Goal: Task Accomplishment & Management: Complete application form

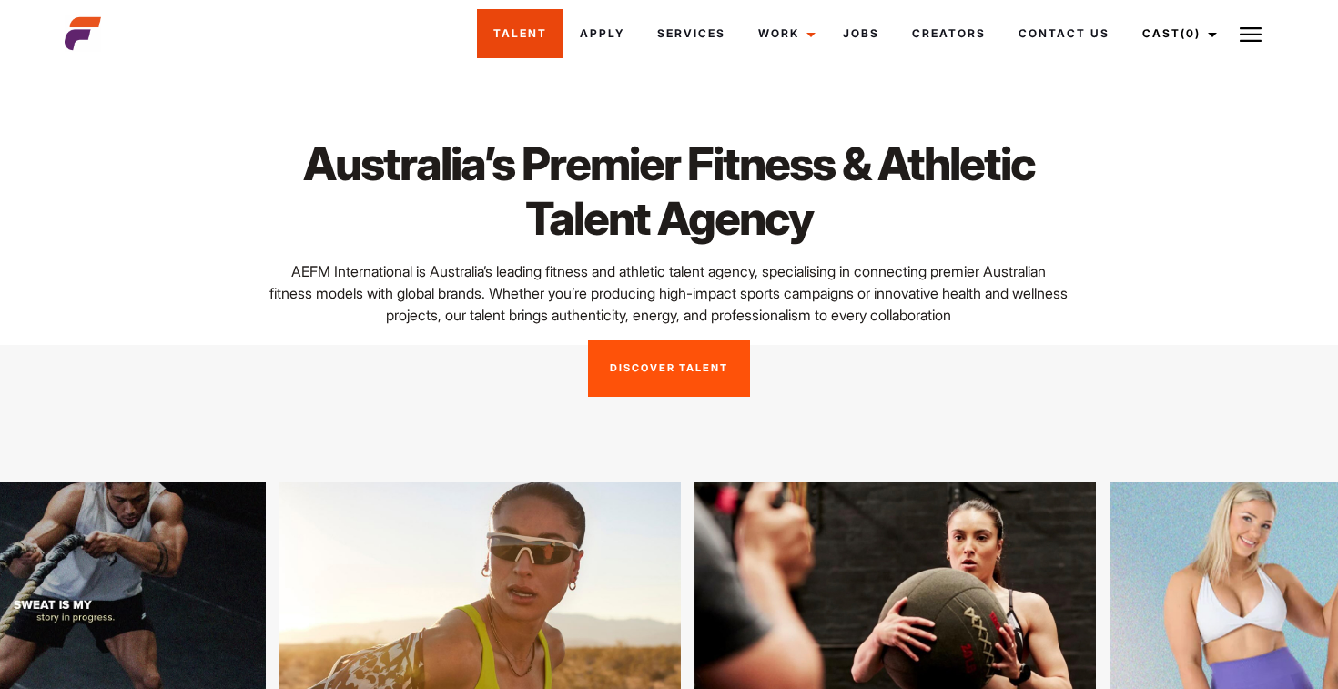
click at [525, 31] on link "Talent" at bounding box center [520, 33] width 86 height 49
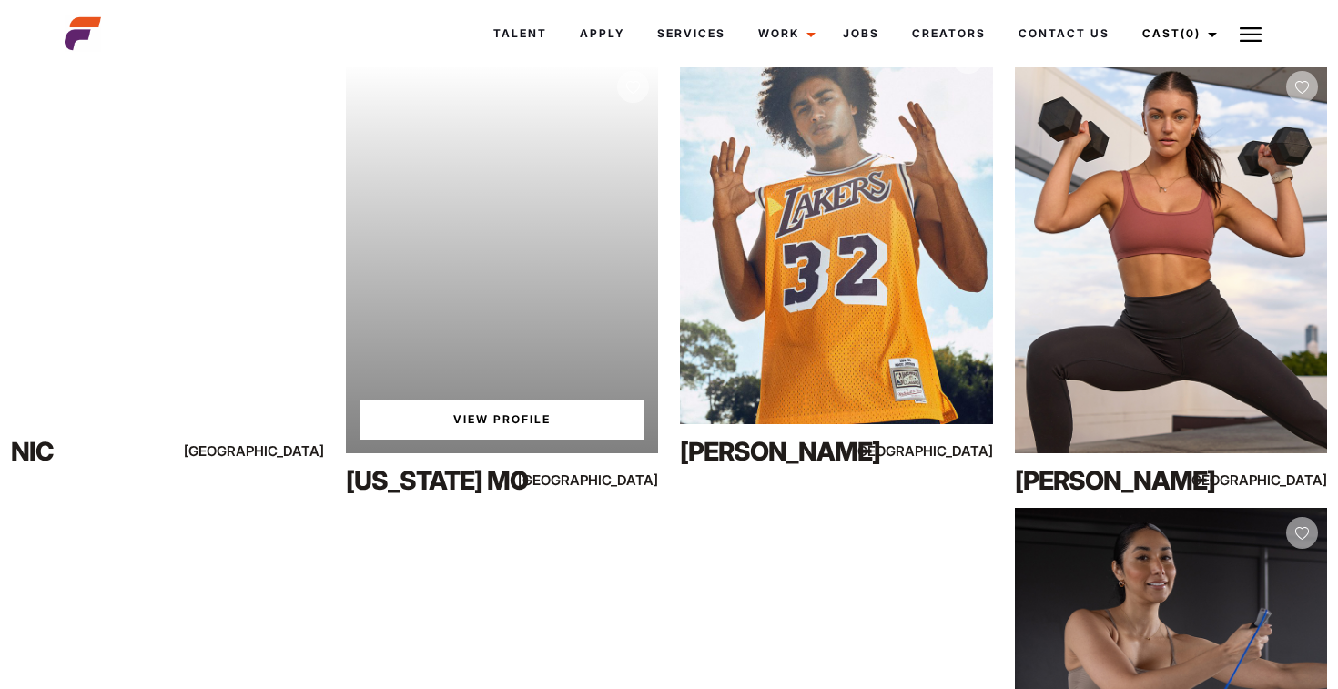
scroll to position [814, 0]
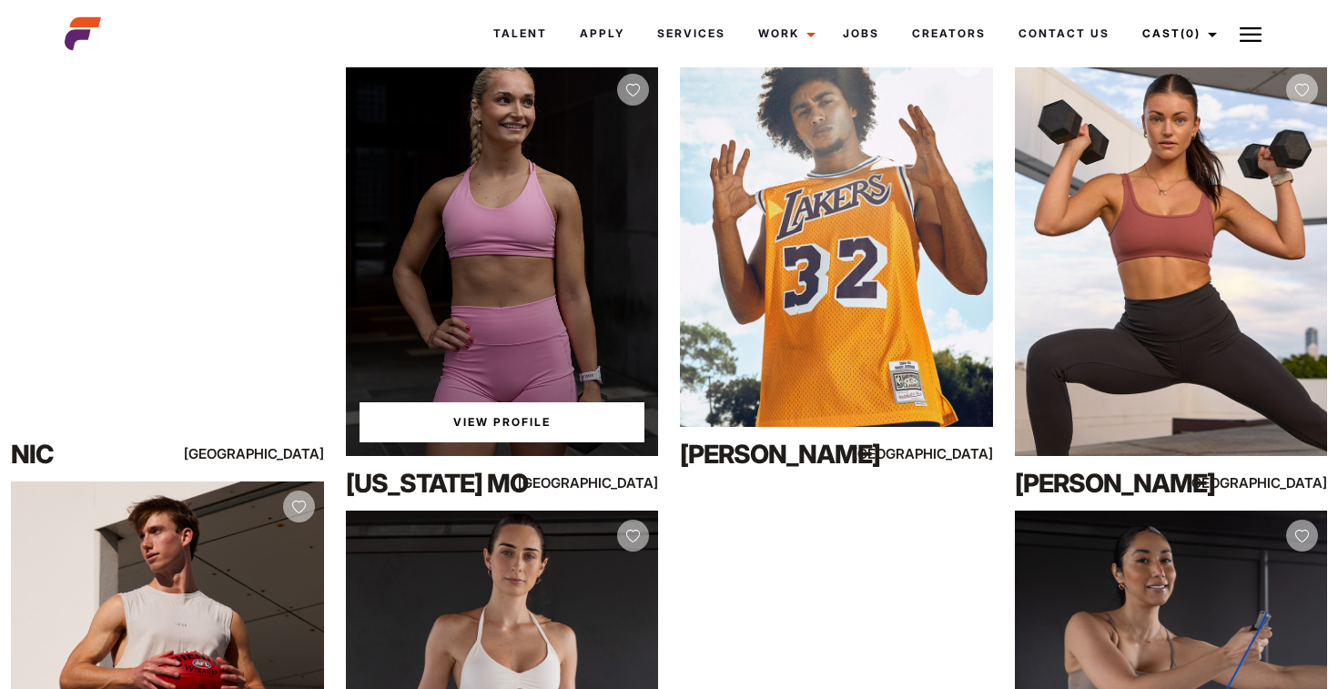
click at [536, 200] on div "View Profile" at bounding box center [502, 260] width 313 height 390
click at [522, 428] on link "View Profile" at bounding box center [502, 422] width 286 height 40
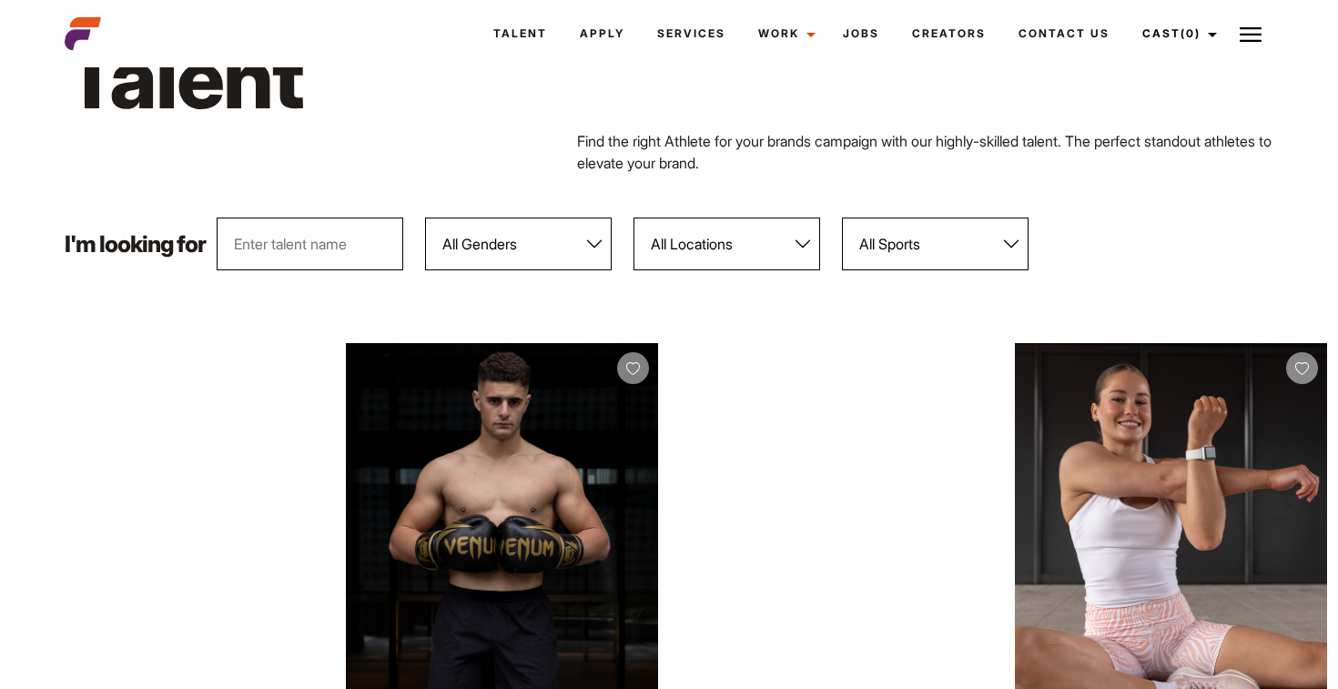
scroll to position [0, 0]
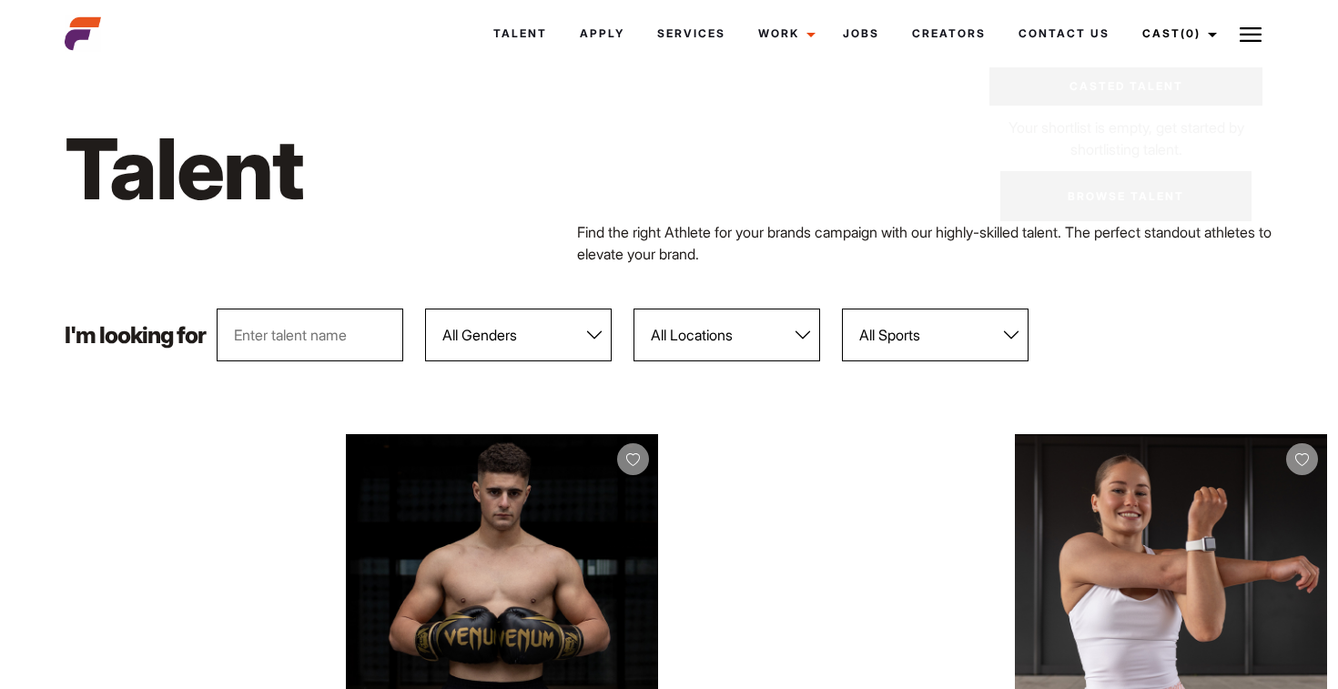
click at [1240, 36] on img at bounding box center [1250, 35] width 22 height 22
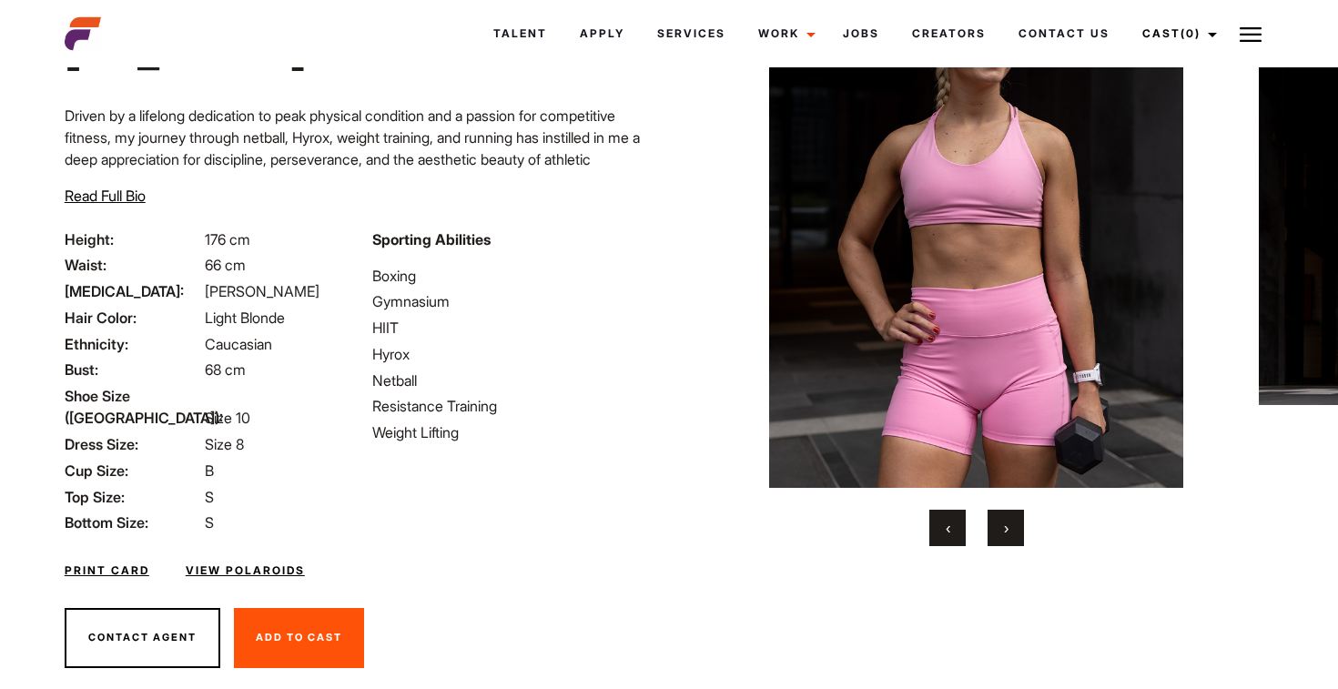
scroll to position [161, 0]
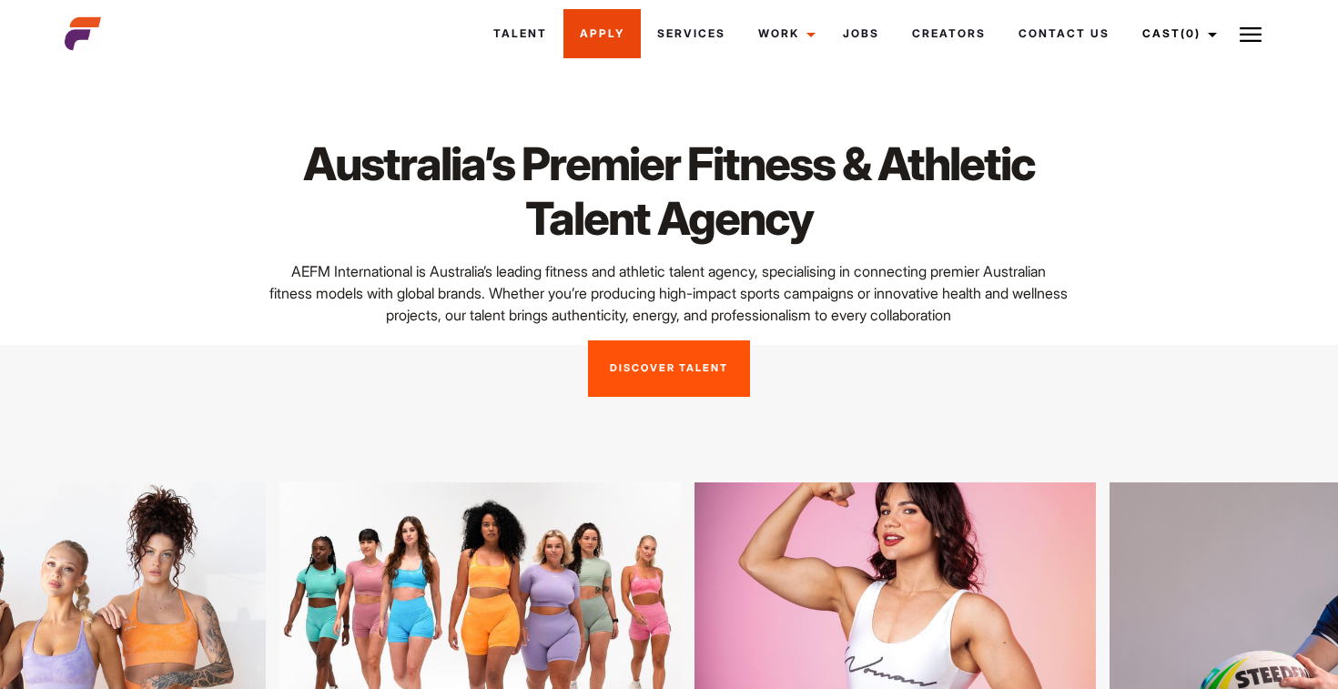
click at [603, 31] on link "Apply" at bounding box center [601, 33] width 77 height 49
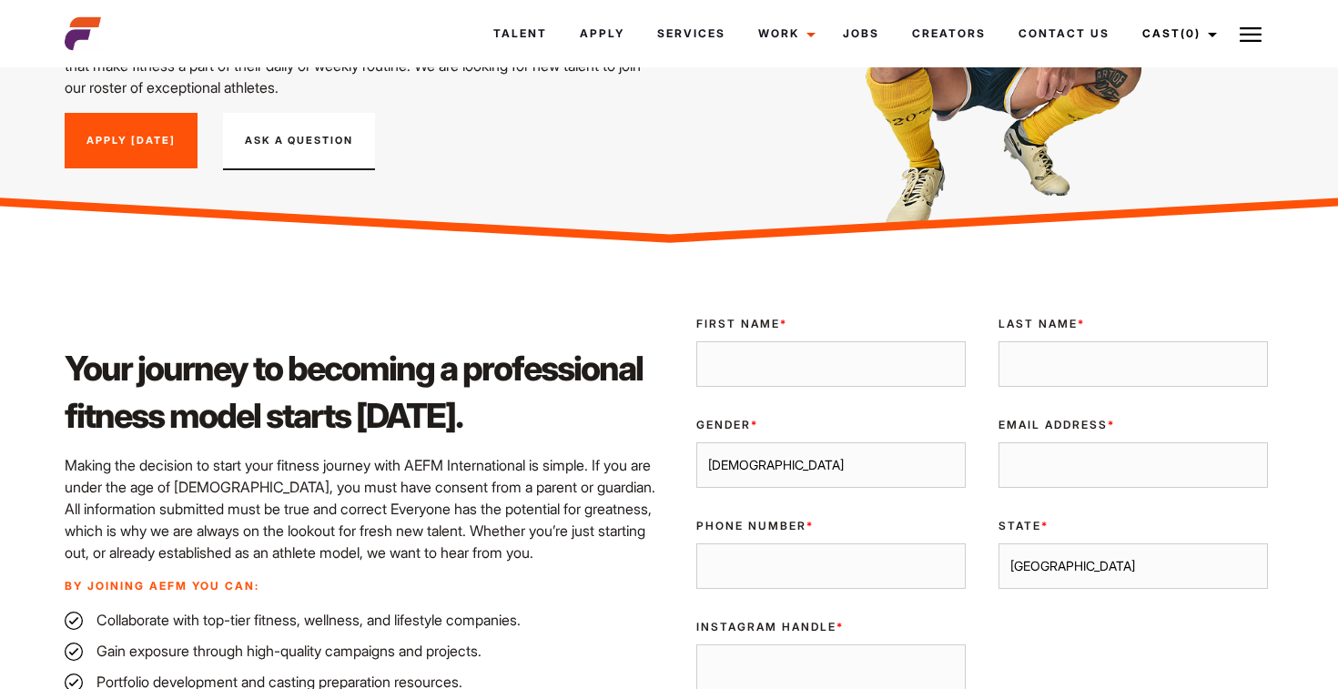
scroll to position [383, 0]
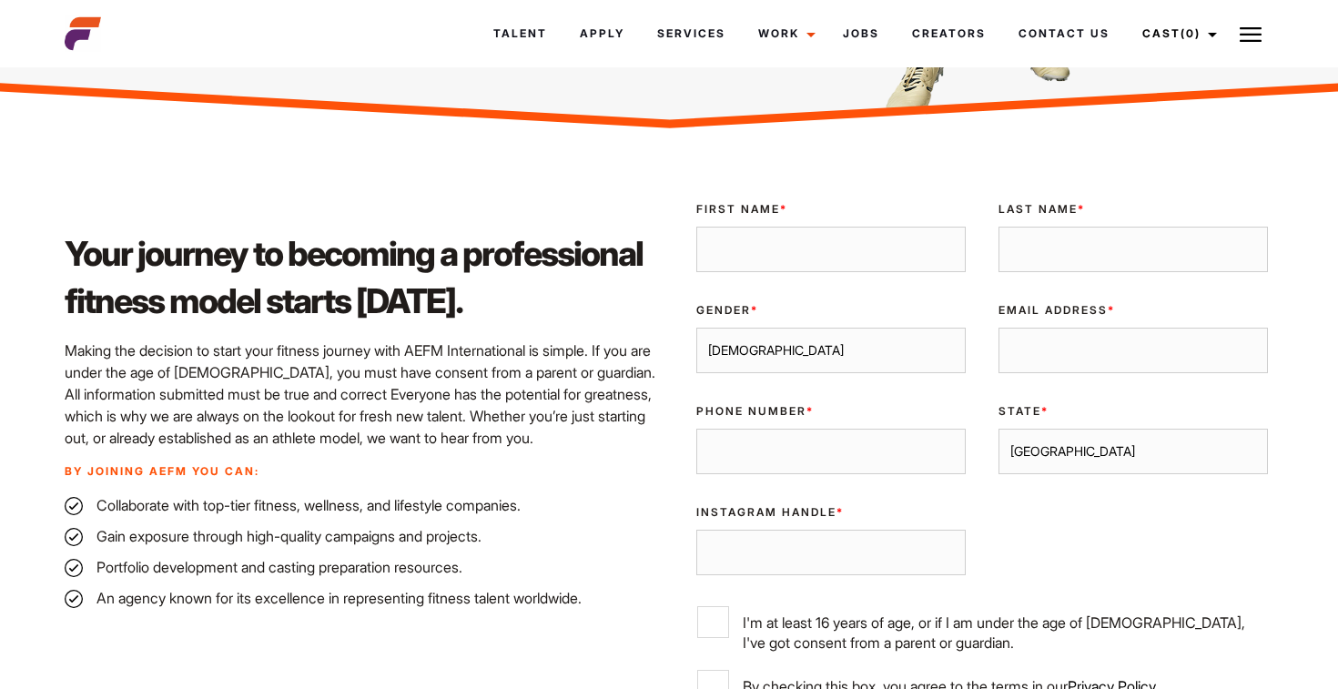
click at [837, 251] on input "First Name *" at bounding box center [830, 249] width 269 height 45
type input "[PERSON_NAME]"
type input "[DEMOGRAPHIC_DATA]"
type input "[EMAIL_ADDRESS][DOMAIN_NAME]"
type input "0410162830"
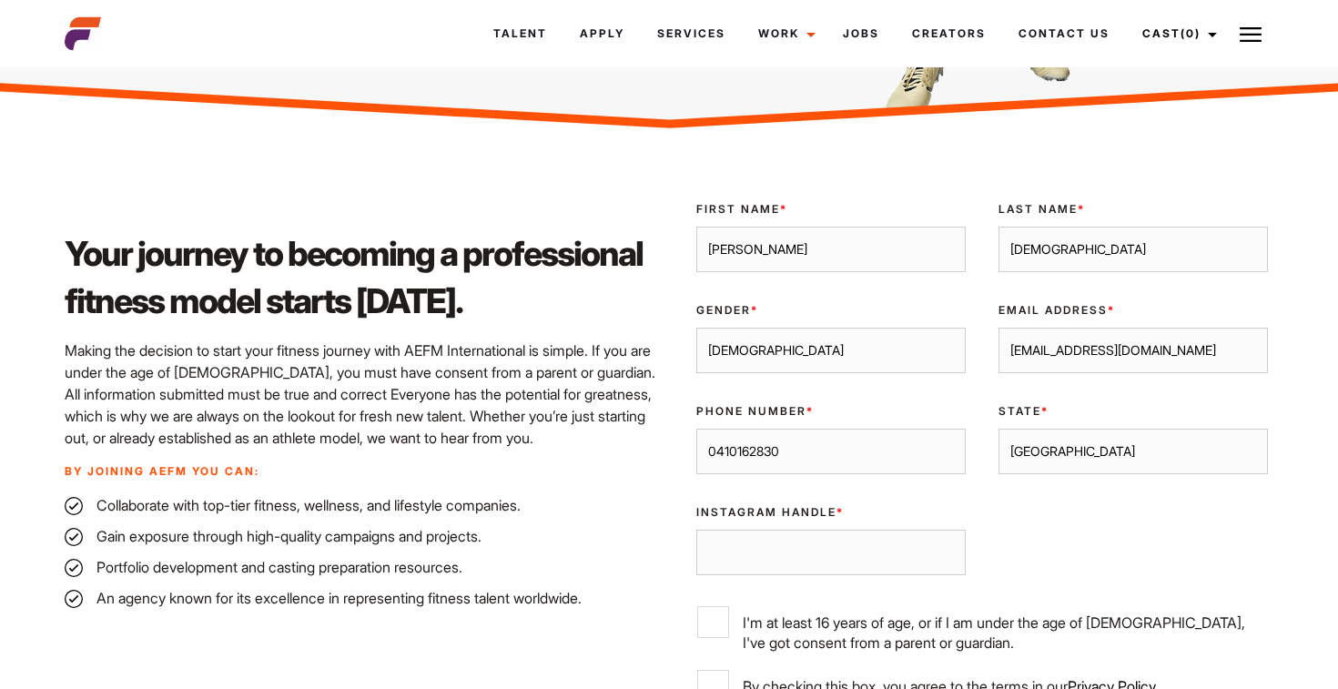
click at [836, 357] on select "Male Female" at bounding box center [830, 350] width 269 height 45
select select "female"
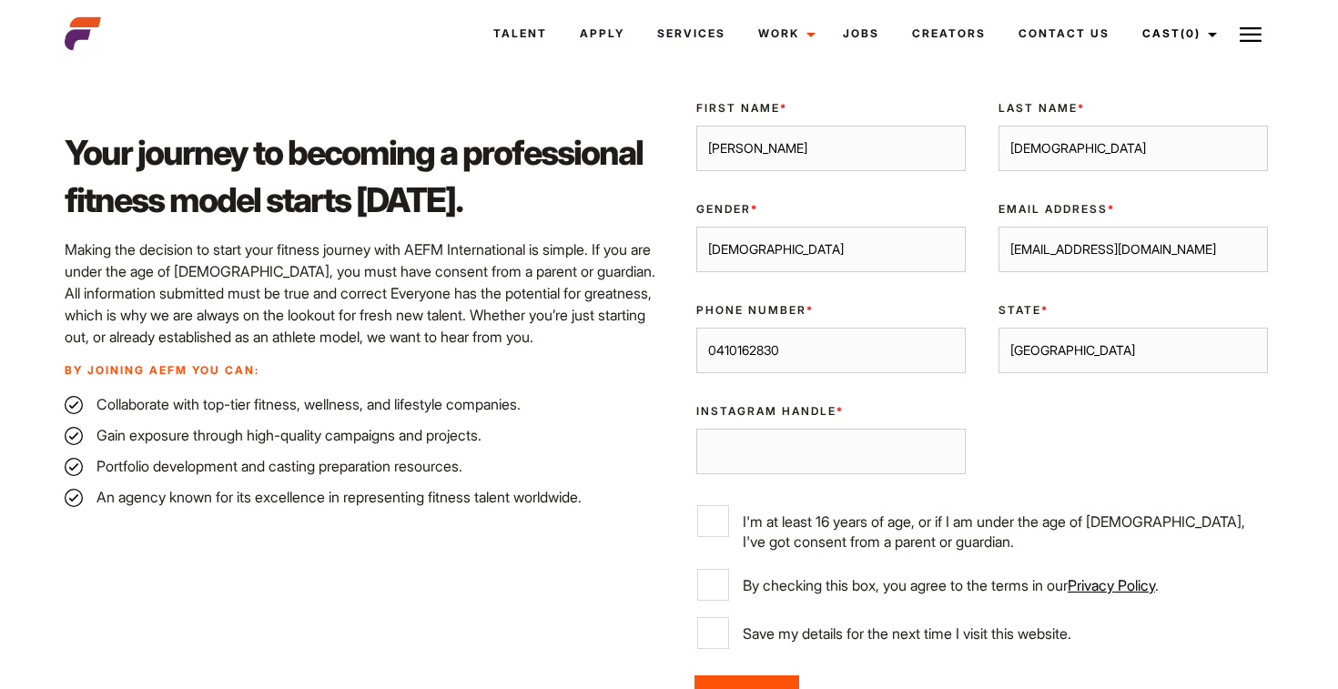
scroll to position [485, 0]
click at [1061, 348] on select "Sydney Melbourne Brisbane Gold Coast Adelaide Perth Darwin Queensland Tasmania …" at bounding box center [1132, 349] width 269 height 45
select select "Melbourne"
click at [886, 436] on input "Instagram Handle *" at bounding box center [830, 450] width 269 height 45
type input "millie.christiann"
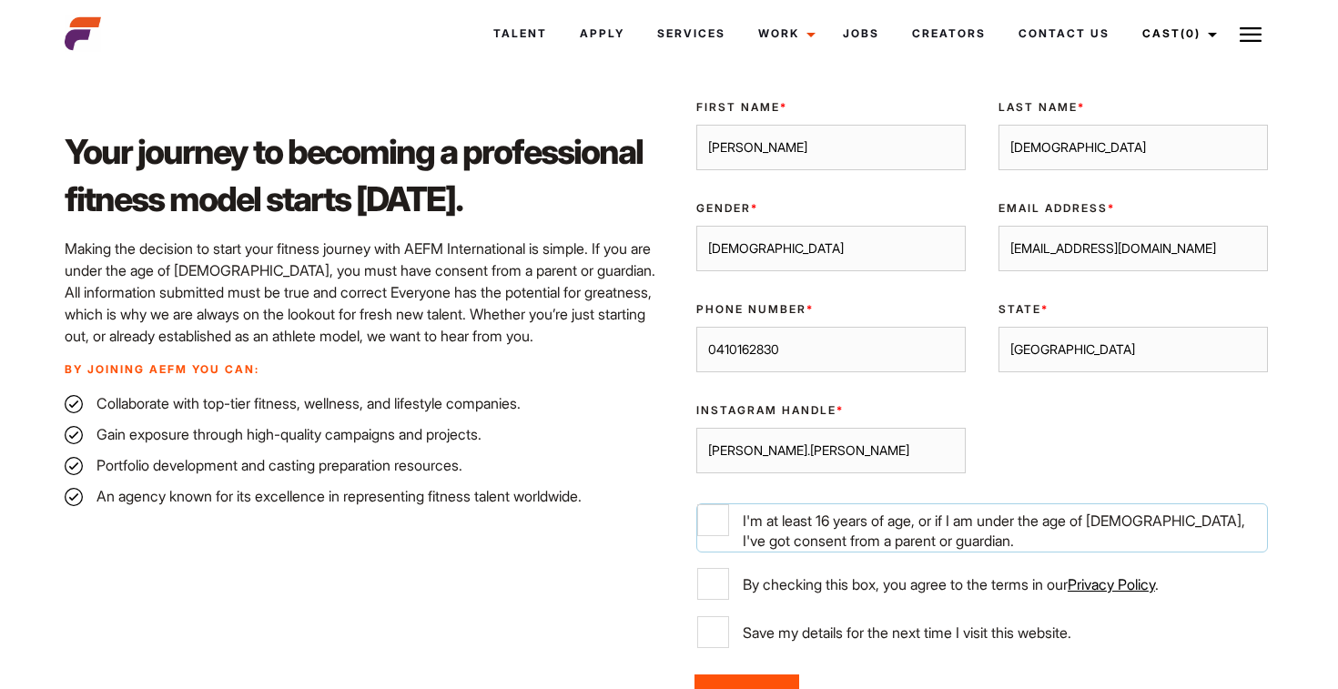
click at [711, 518] on input "I'm at least 16 years of age, or if I am under the age of 18, I've got consent …" at bounding box center [713, 520] width 32 height 32
checkbox input "true"
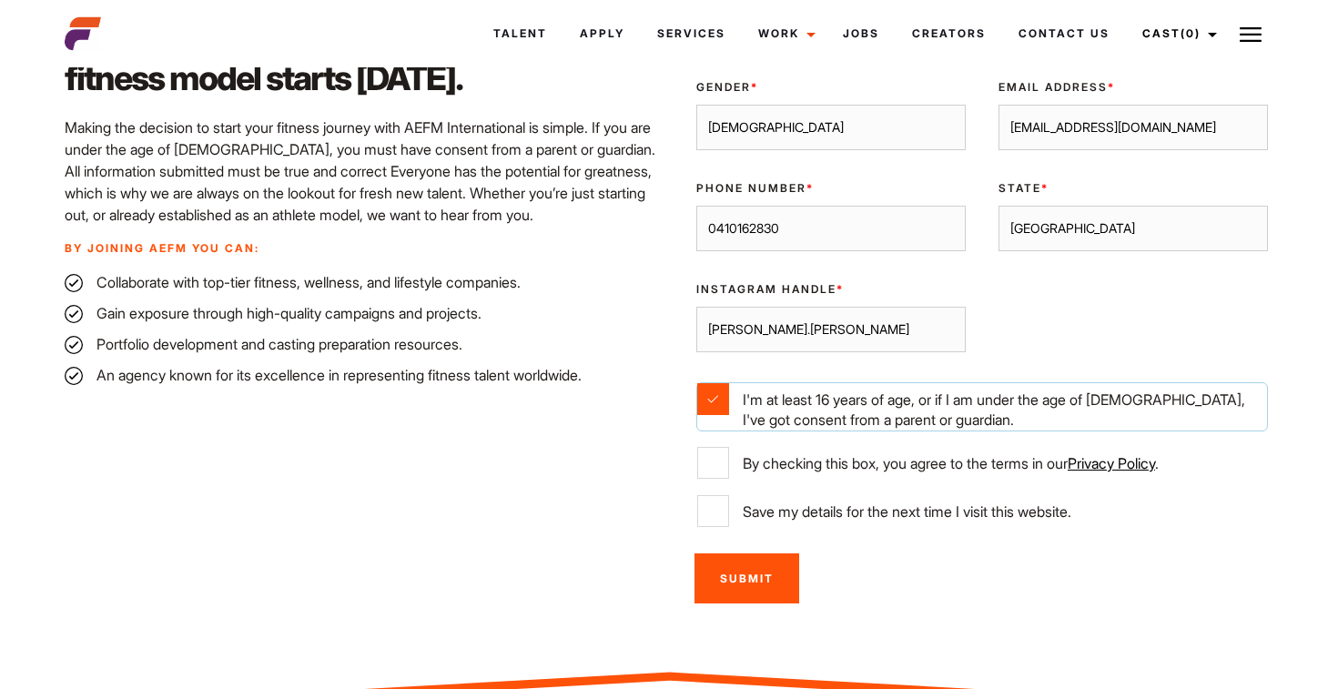
scroll to position [605, 0]
click at [739, 457] on label "By checking this box, you agree to the terms in our Privacy Policy ." at bounding box center [982, 464] width 570 height 32
click at [729, 457] on input "By checking this box, you agree to the terms in our Privacy Policy ." at bounding box center [713, 464] width 32 height 32
checkbox input "true"
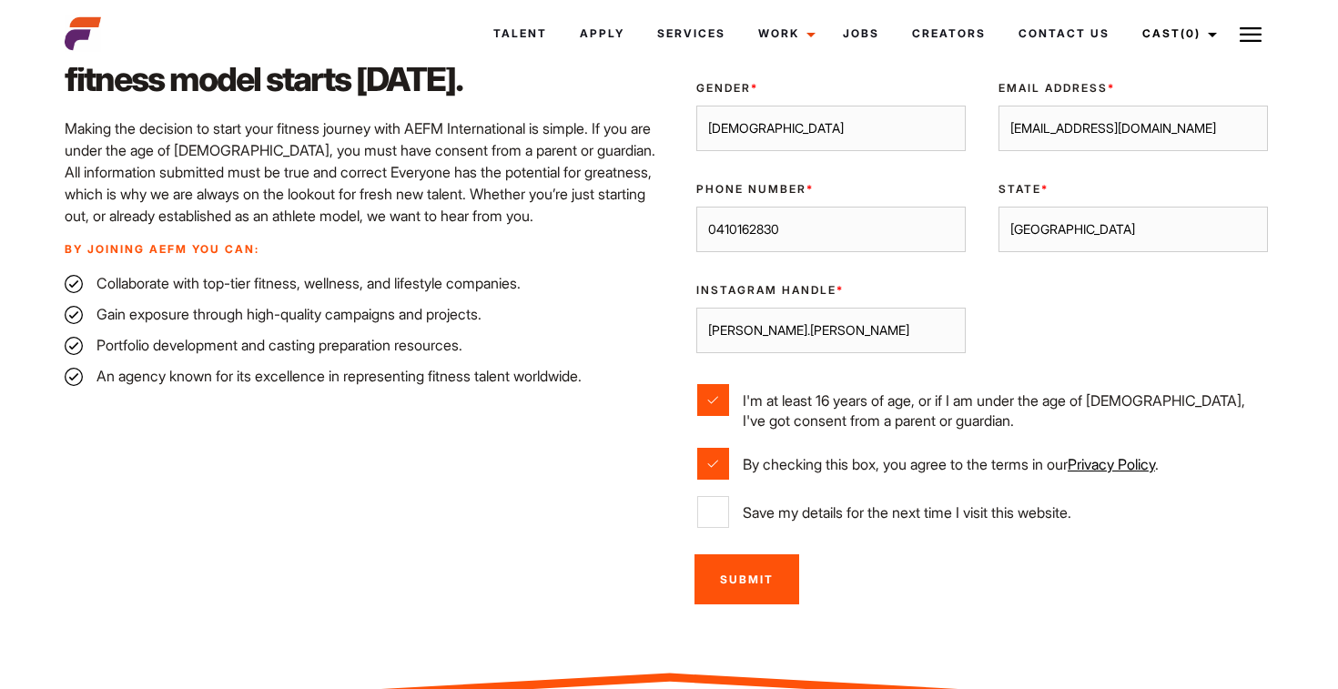
click at [729, 515] on label "Save my details for the next time I visit this website." at bounding box center [982, 512] width 570 height 32
click at [729, 515] on input "Save my details for the next time I visit this website." at bounding box center [713, 512] width 32 height 32
checkbox input "true"
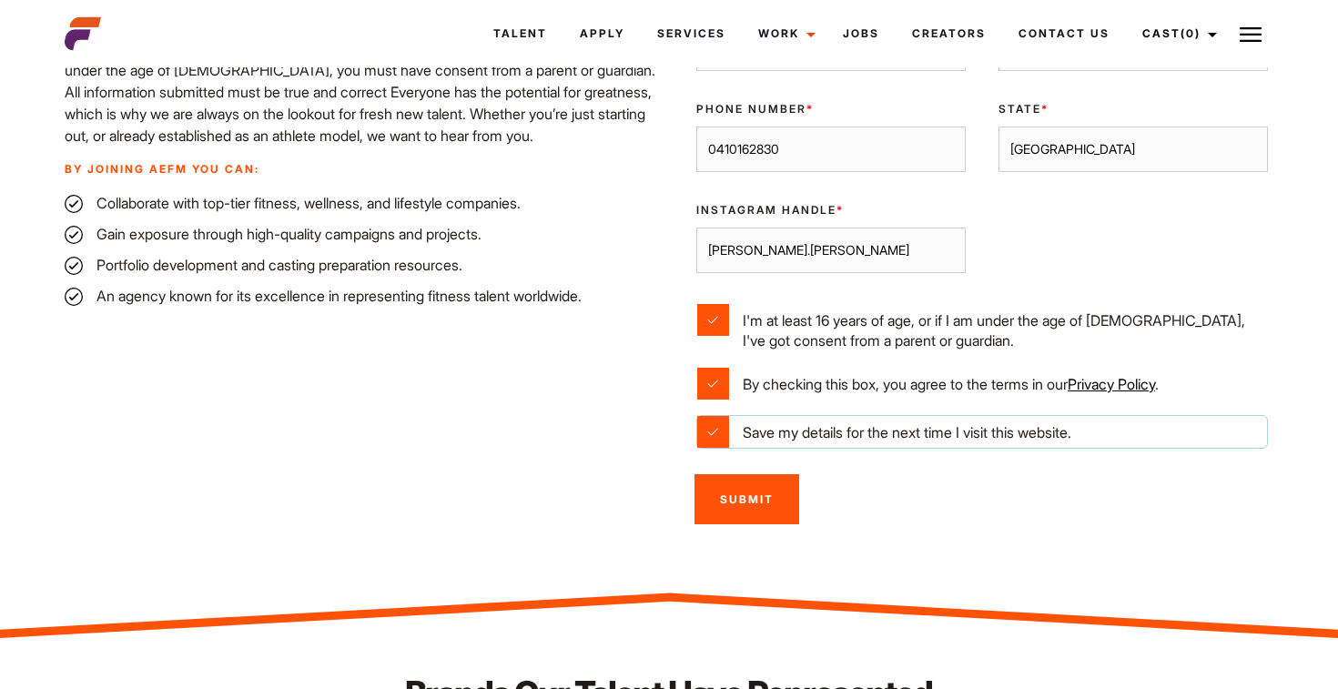
scroll to position [686, 0]
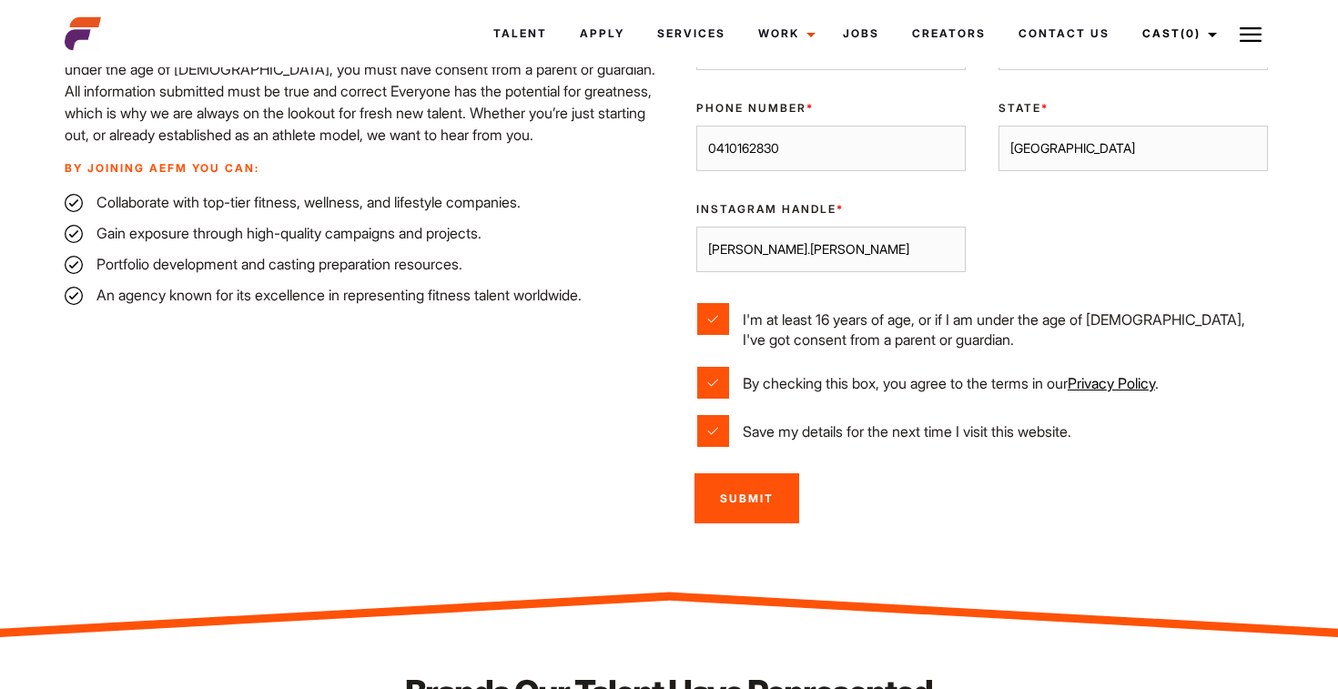
click at [743, 499] on input "Submit" at bounding box center [746, 498] width 105 height 50
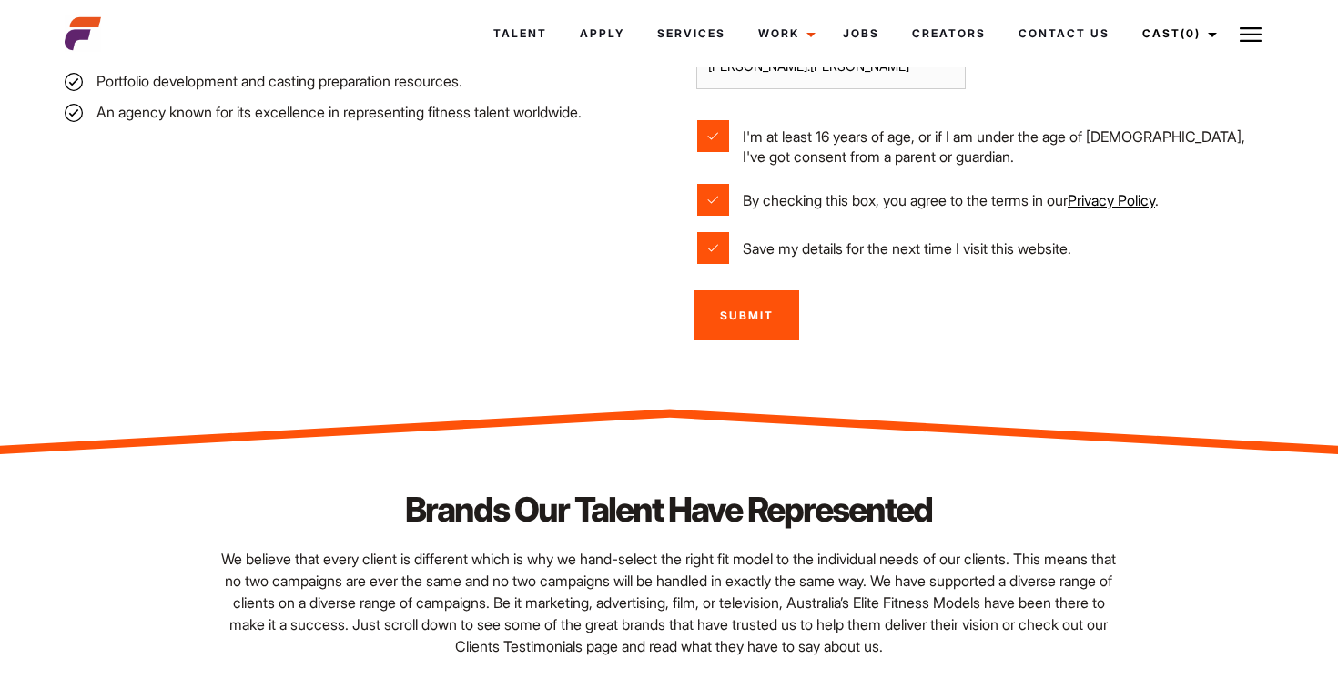
scroll to position [888, 0]
